Goal: Task Accomplishment & Management: Use online tool/utility

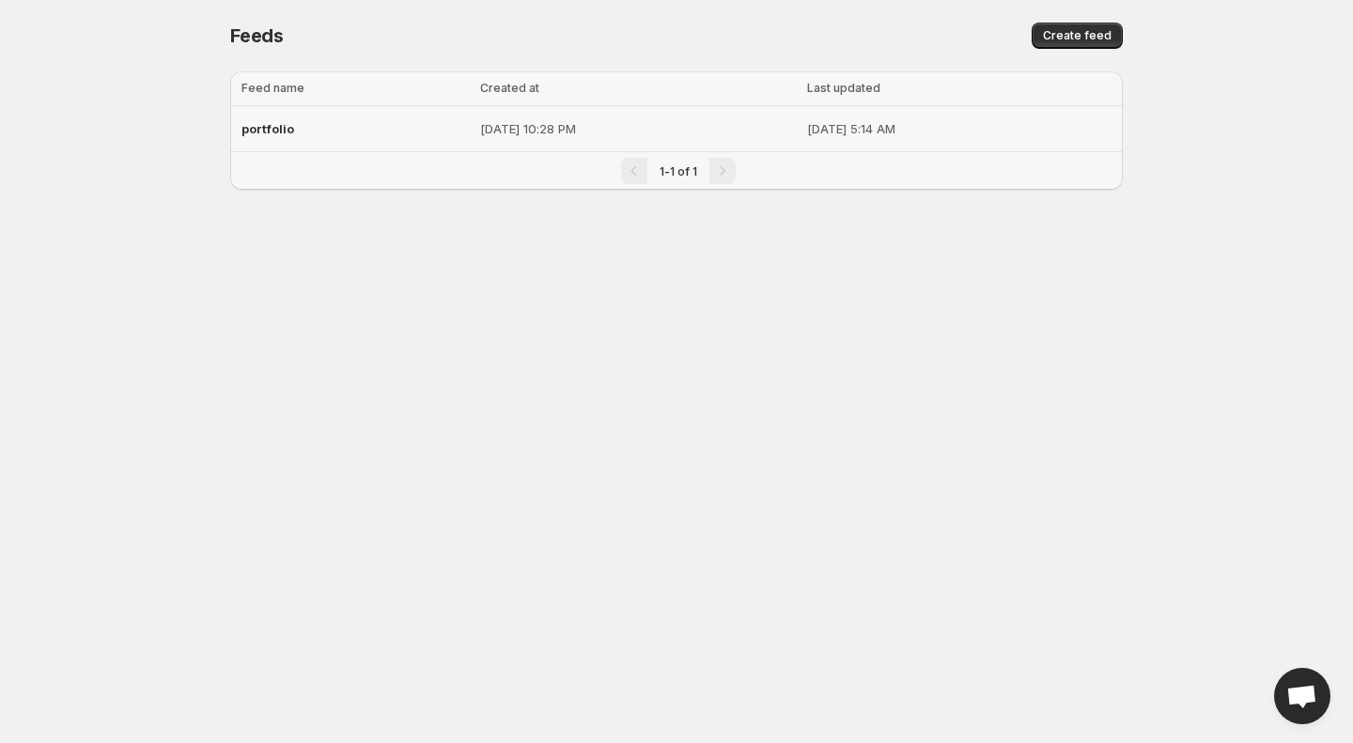
click at [316, 112] on div "portfolio" at bounding box center [355, 129] width 227 height 34
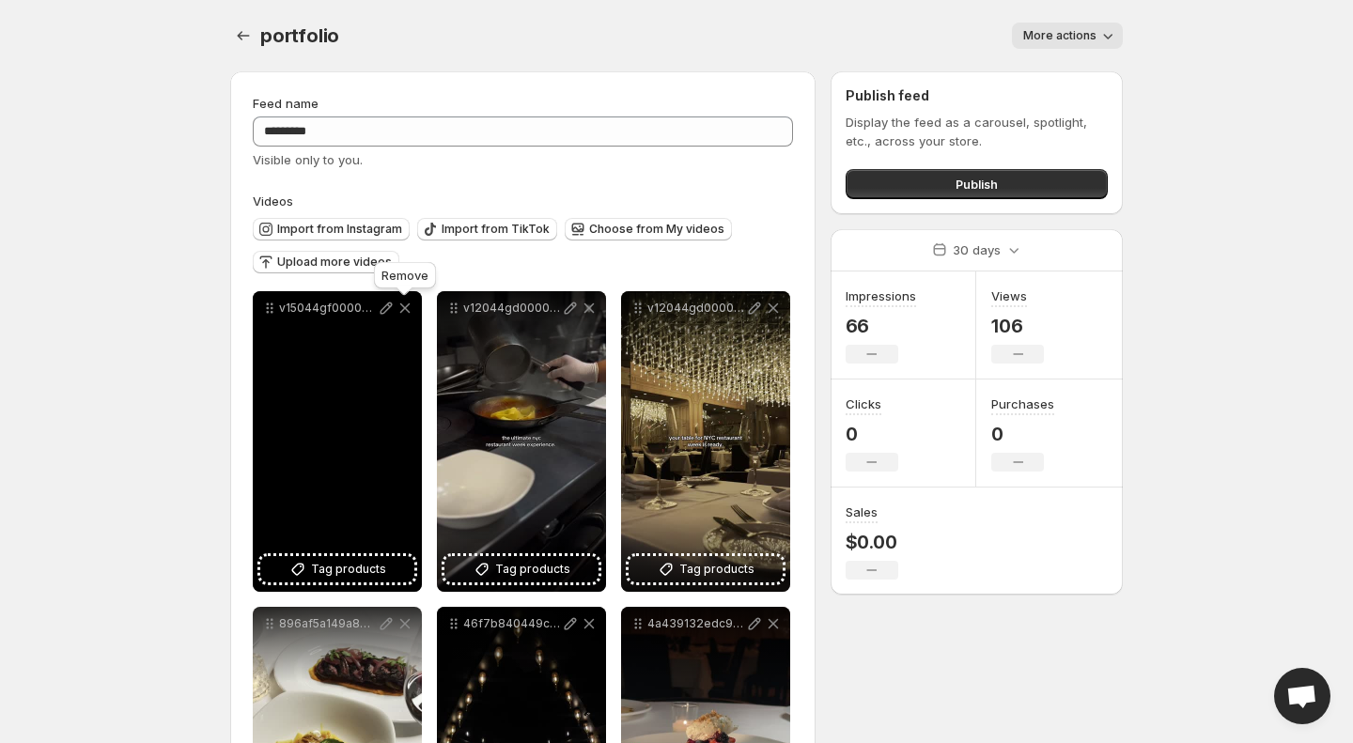
click at [406, 310] on icon at bounding box center [405, 309] width 10 height 10
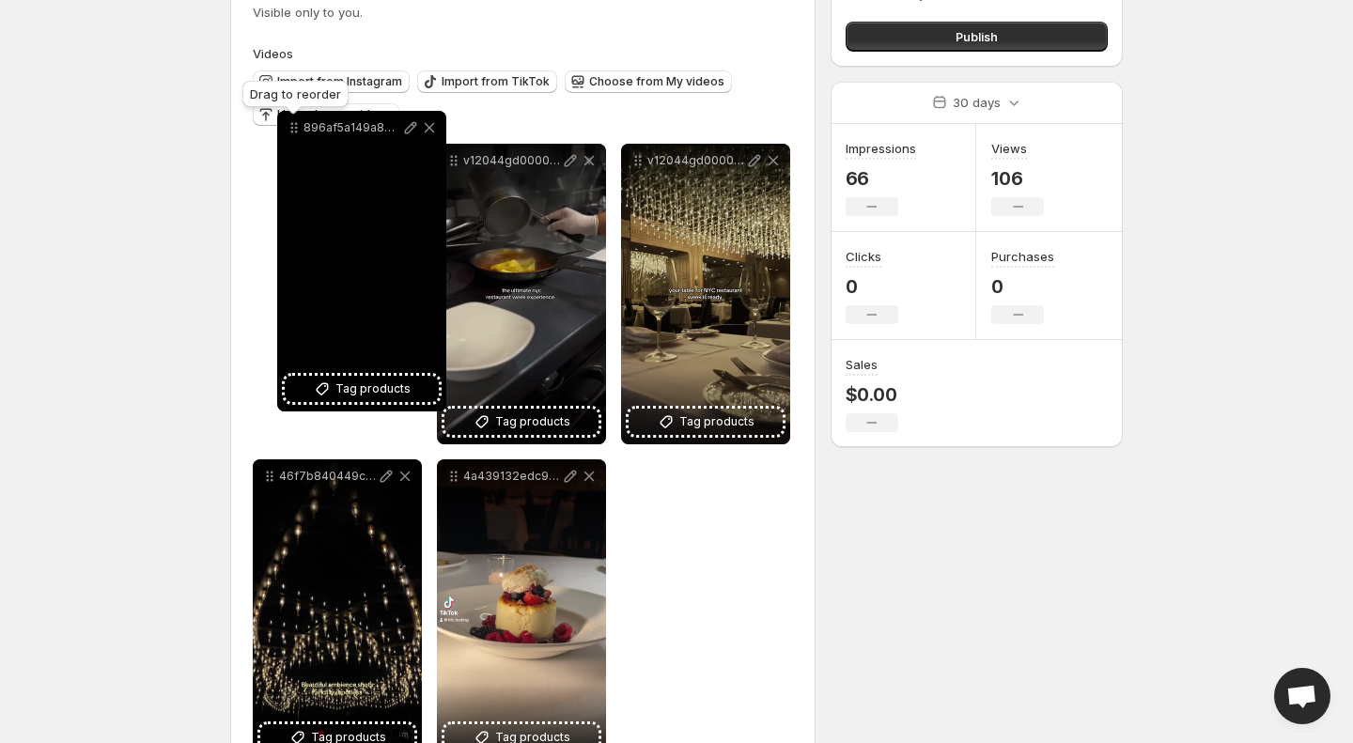
scroll to position [143, 0]
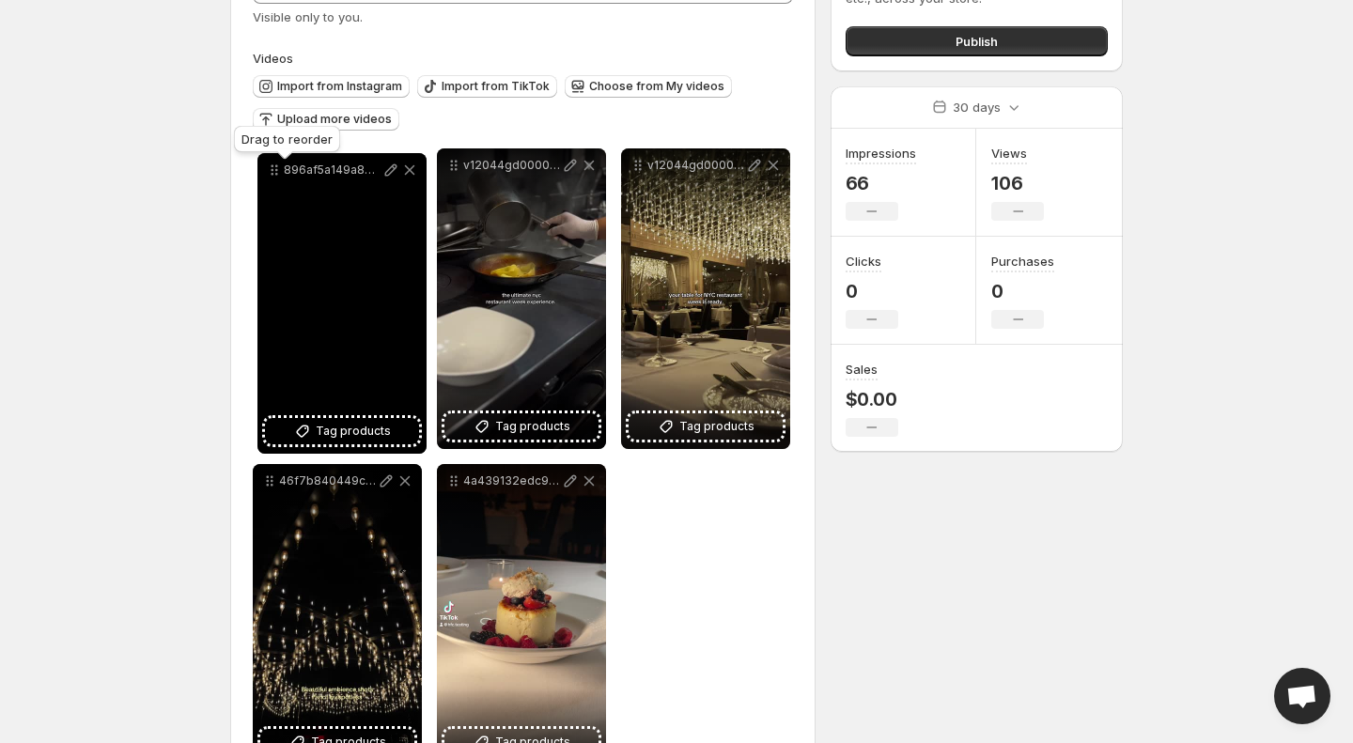
drag, startPoint x: 643, startPoint y: 143, endPoint x: 279, endPoint y: 176, distance: 365.2
click at [279, 176] on icon at bounding box center [274, 170] width 19 height 19
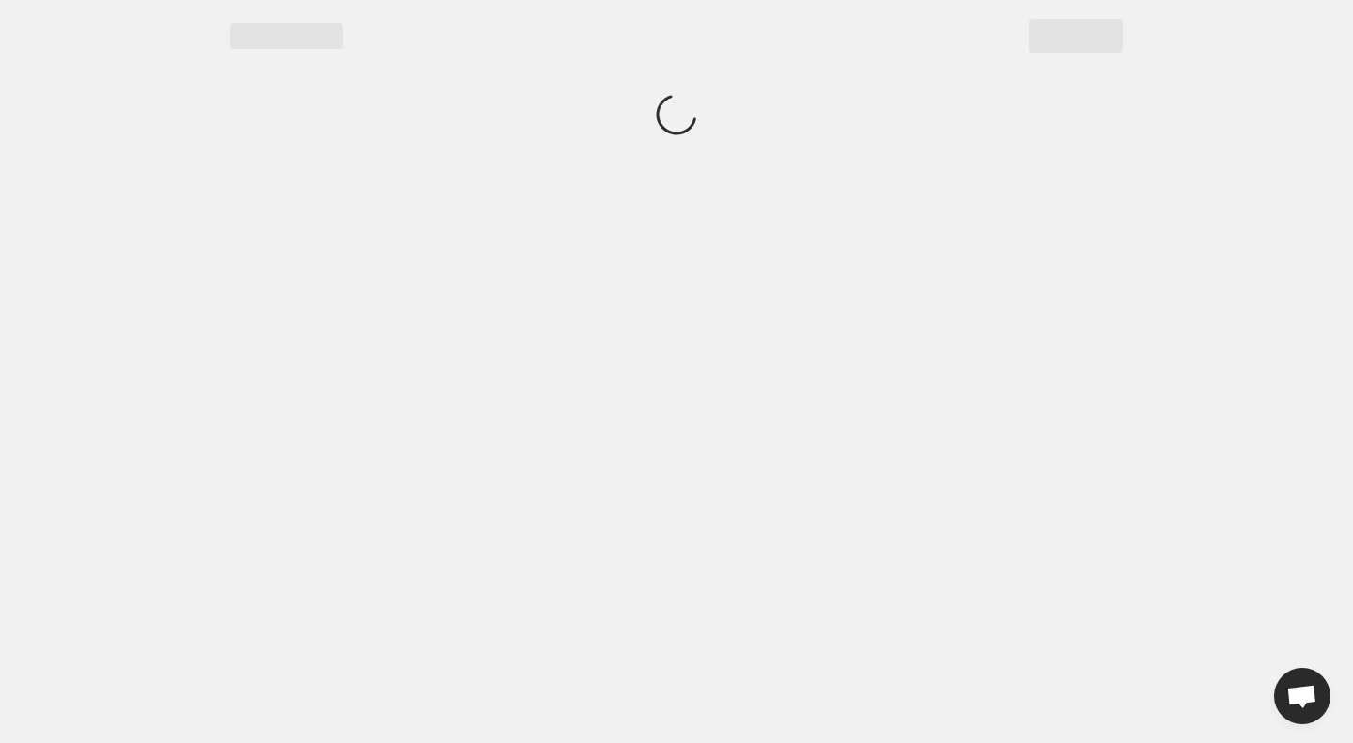
scroll to position [0, 0]
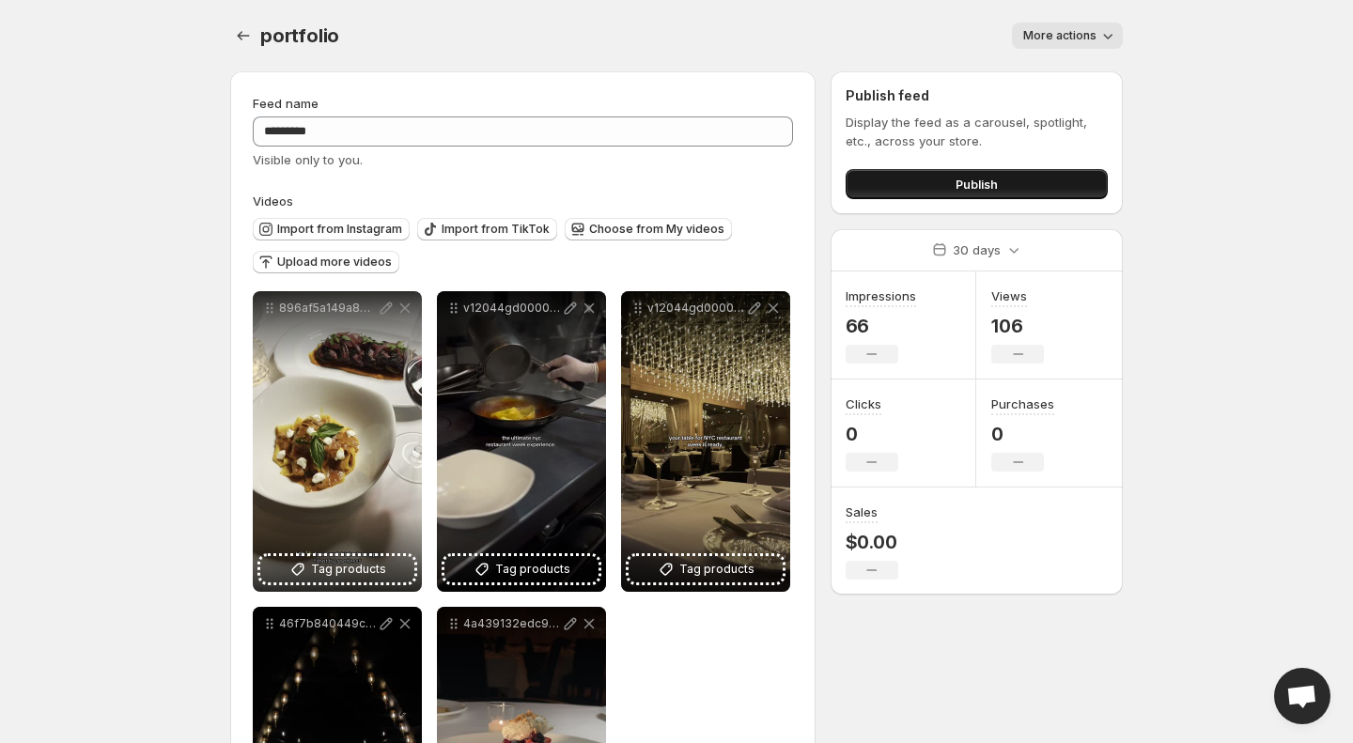
click at [1002, 189] on button "Publish" at bounding box center [977, 184] width 262 height 30
